Goal: Task Accomplishment & Management: Manage account settings

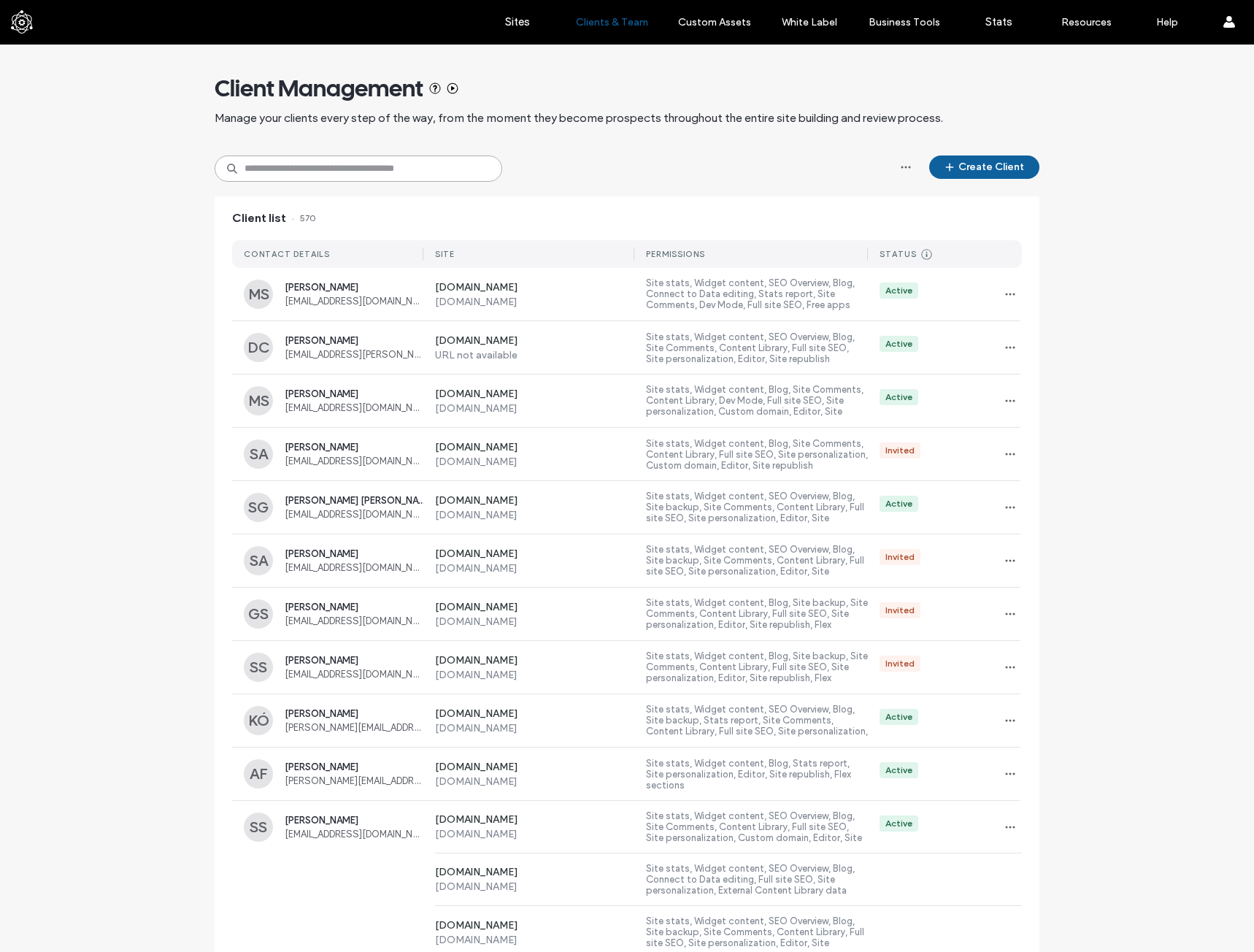
click at [351, 165] on input at bounding box center [359, 168] width 288 height 26
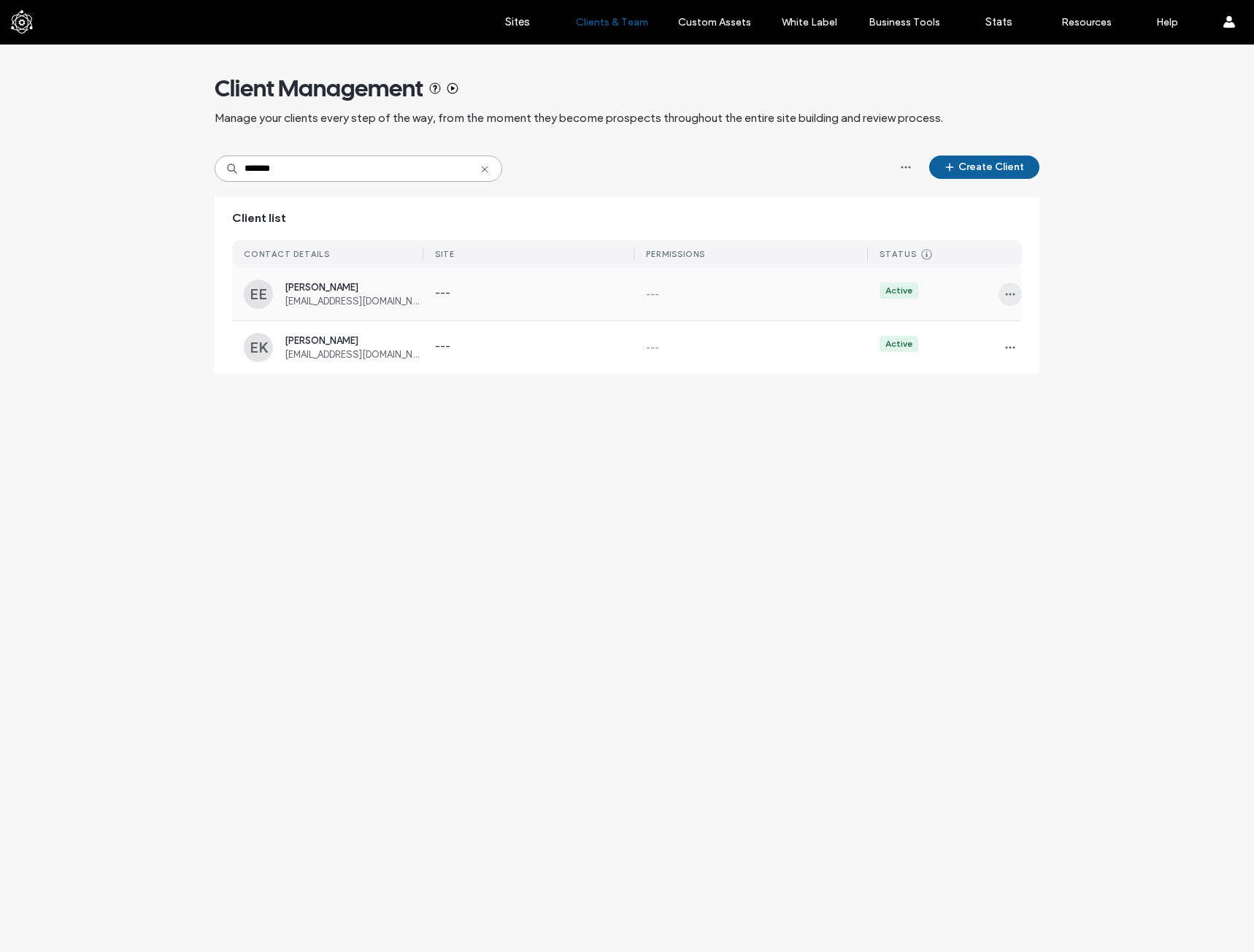
type input "*******"
click at [1009, 291] on icon "button" at bounding box center [1010, 293] width 11 height 11
click at [1058, 353] on span "Manage Access" at bounding box center [1063, 360] width 69 height 15
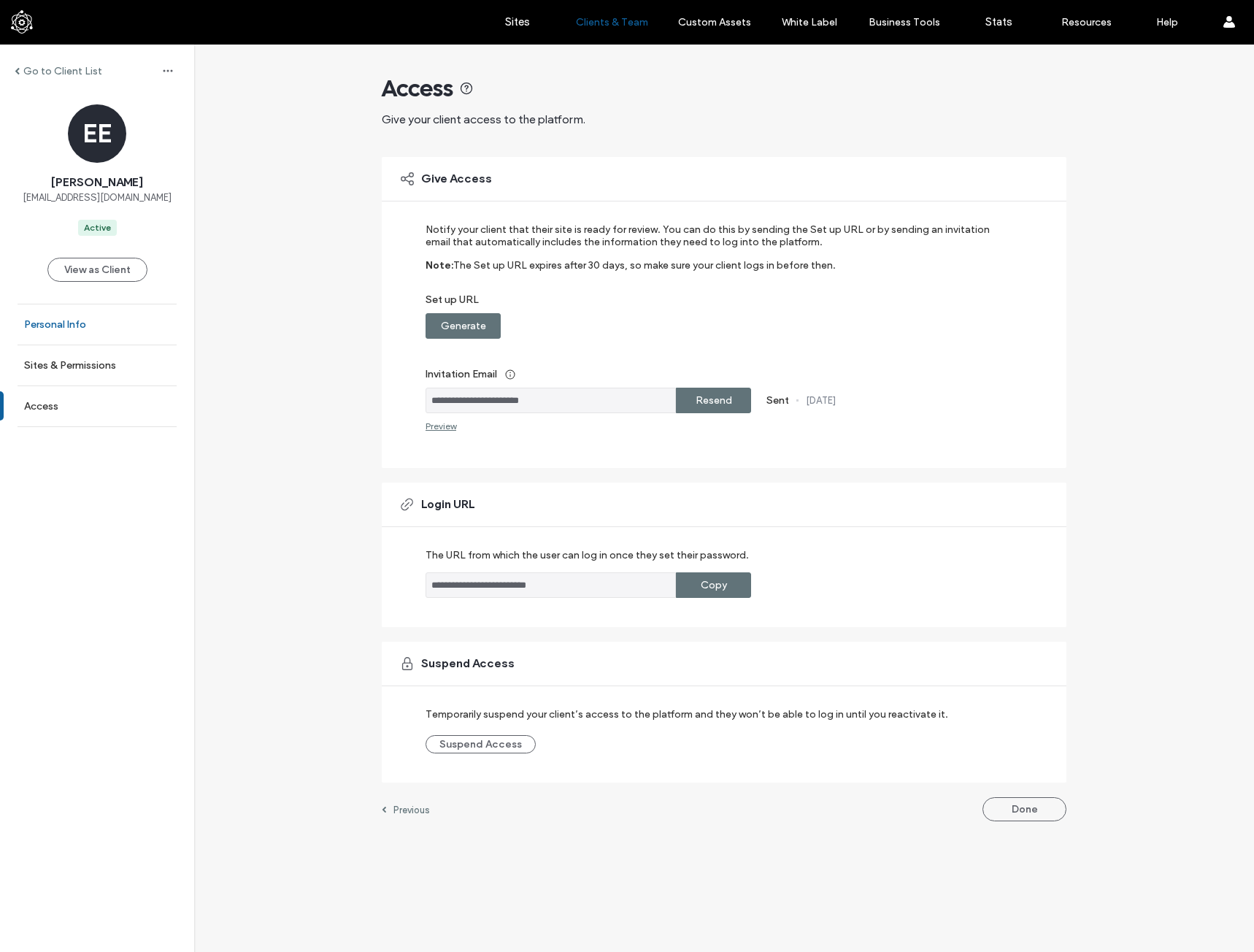
click at [126, 334] on link "Personal Info" at bounding box center [97, 325] width 195 height 40
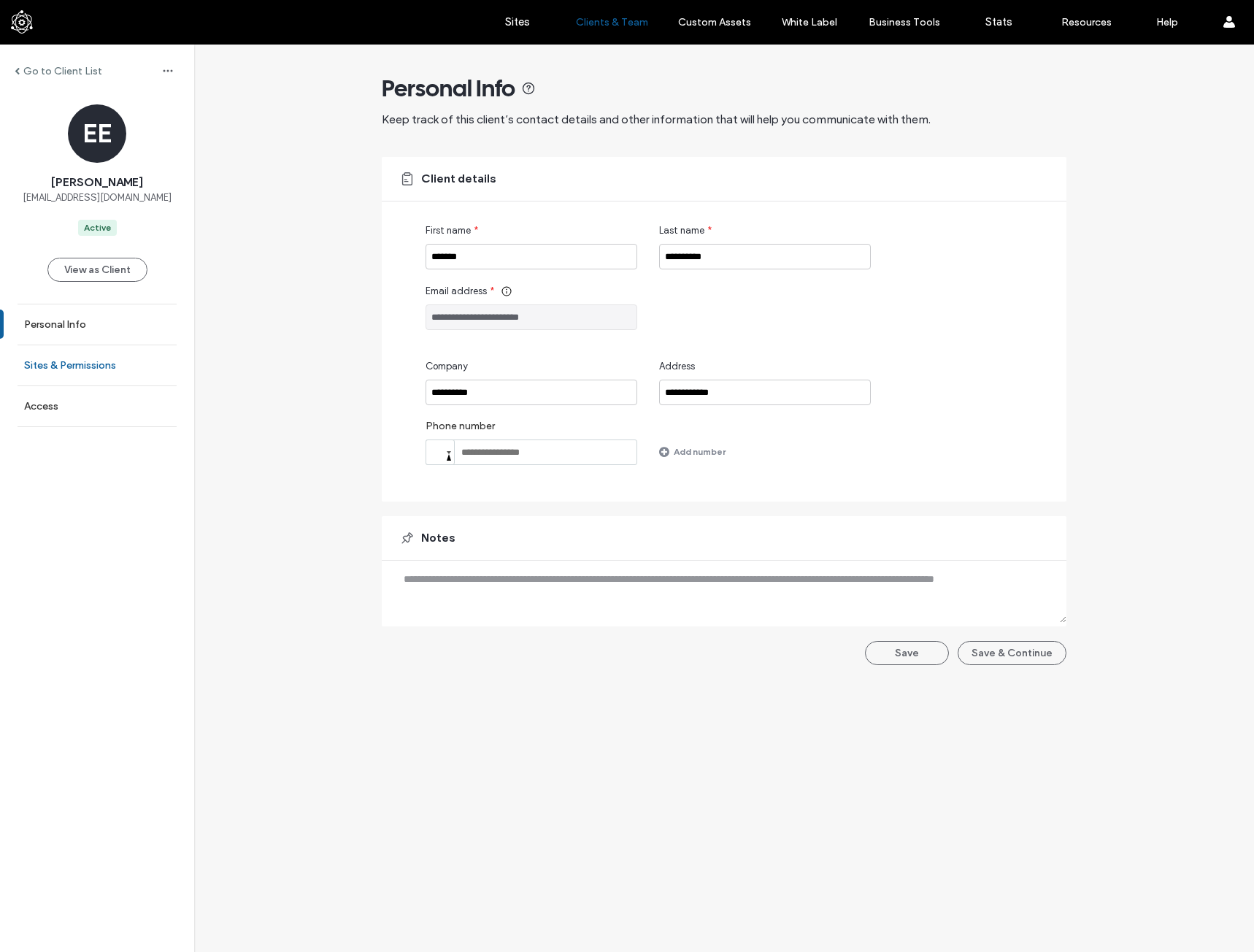
click at [134, 363] on link "Sites & Permissions" at bounding box center [97, 366] width 195 height 40
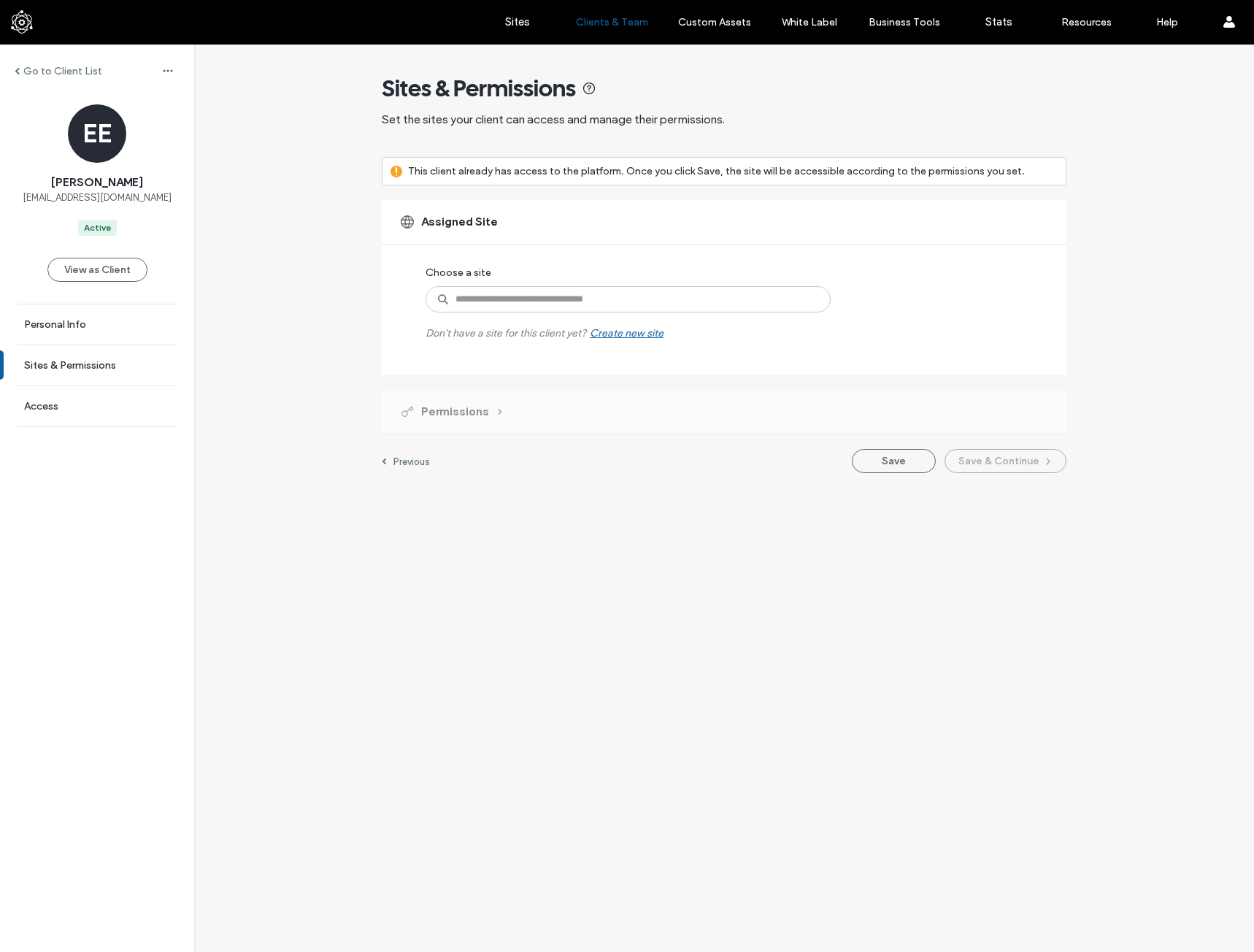
click at [484, 399] on div "Permissions" at bounding box center [724, 412] width 685 height 44
click at [485, 409] on span "Permissions" at bounding box center [456, 412] width 68 height 16
click at [141, 426] on link "Access" at bounding box center [97, 407] width 195 height 40
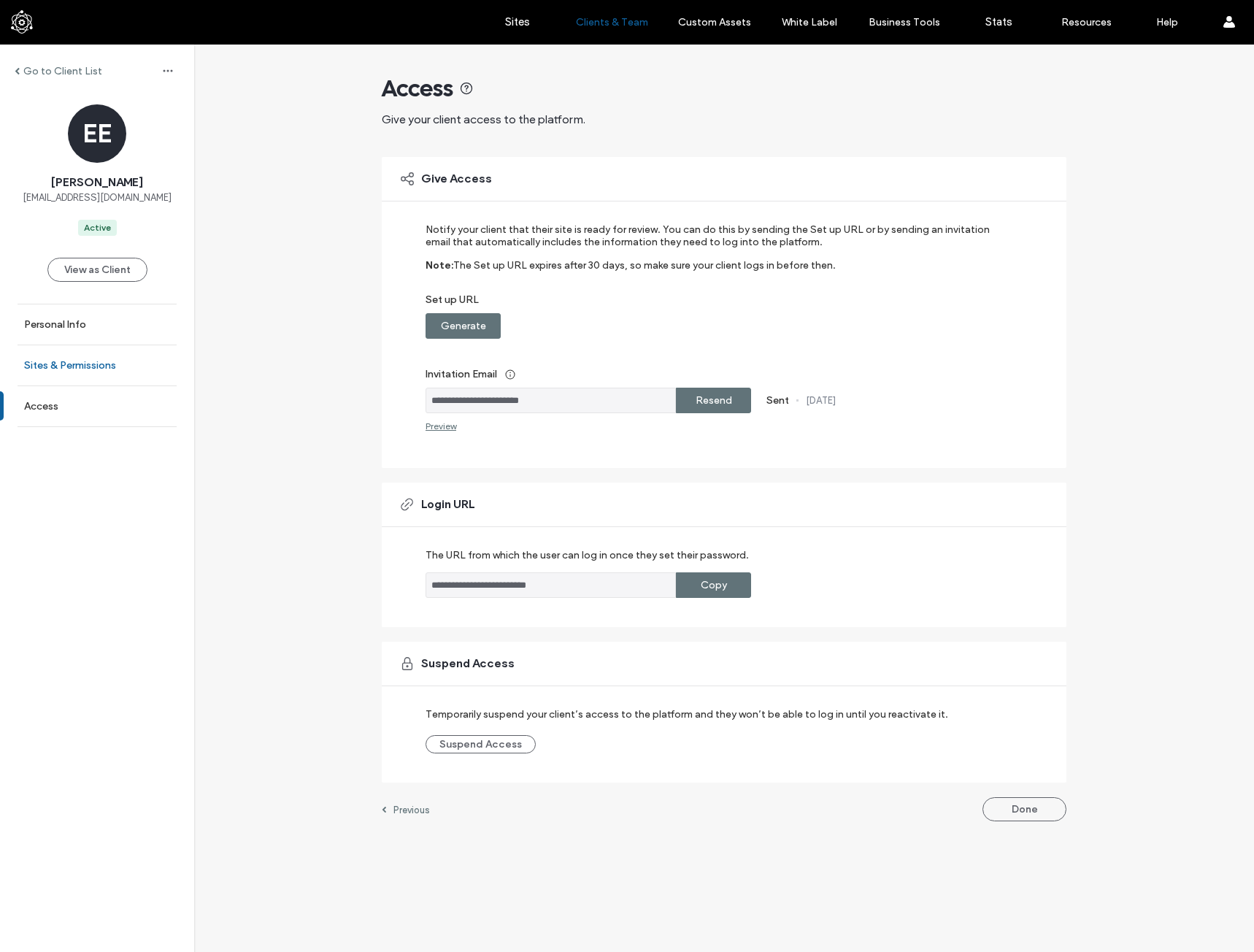
click at [114, 362] on label "Sites & Permissions" at bounding box center [70, 366] width 92 height 12
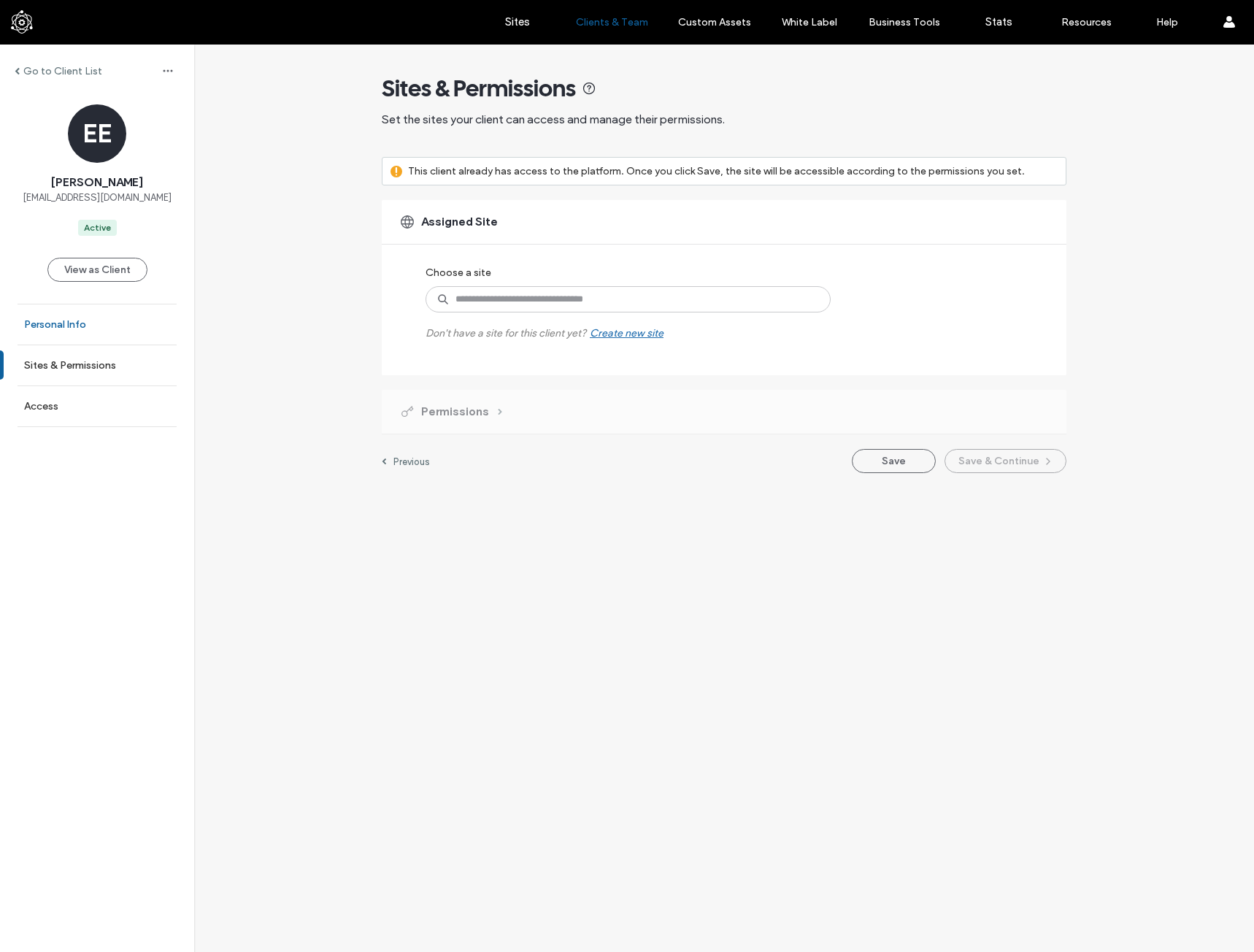
click at [109, 316] on link "Personal Info" at bounding box center [97, 325] width 195 height 40
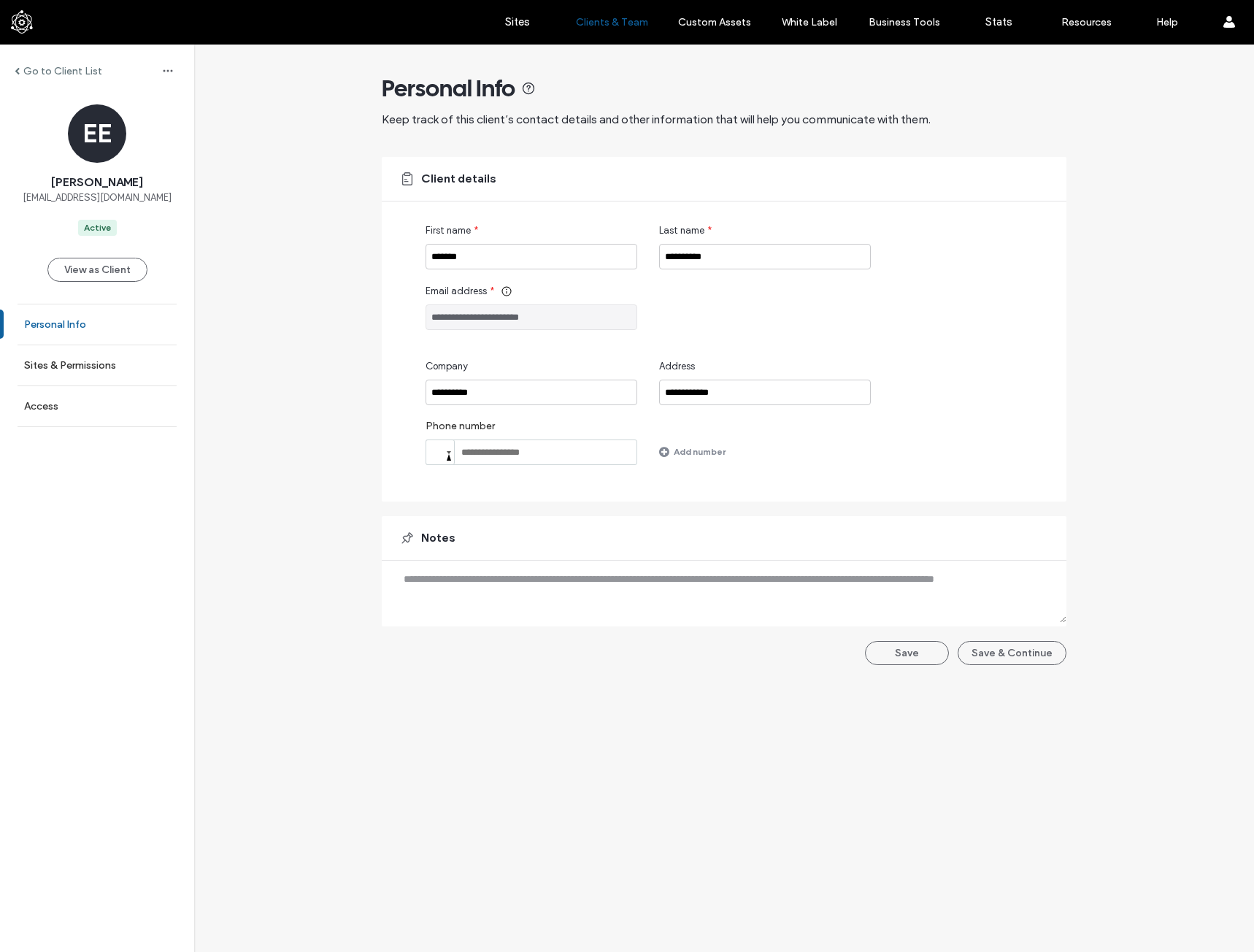
click at [102, 318] on link "Personal Info" at bounding box center [97, 325] width 195 height 40
click at [106, 371] on label "Sites & Permissions" at bounding box center [70, 366] width 92 height 12
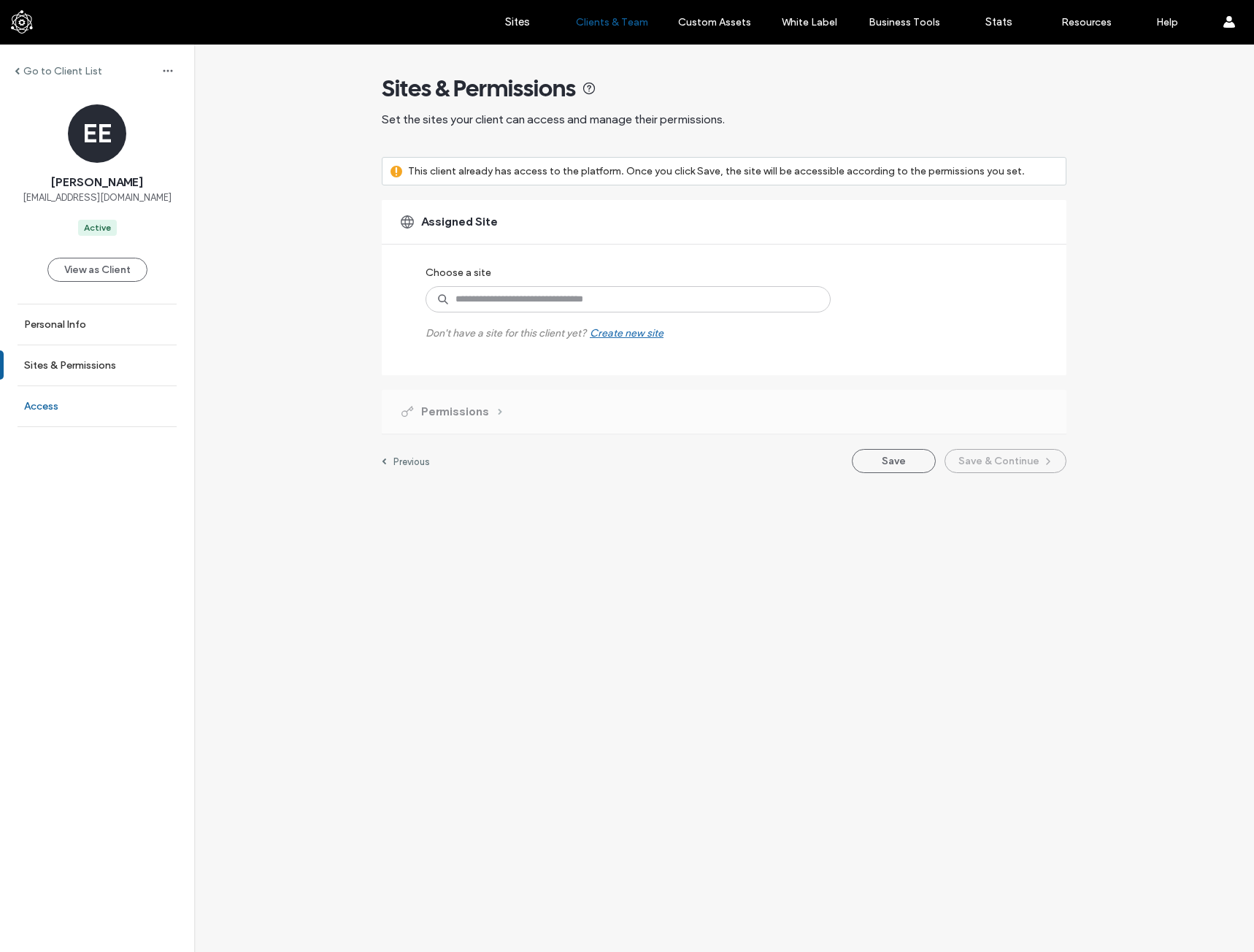
click at [105, 400] on link "Access" at bounding box center [97, 407] width 195 height 40
